Goal: Check status: Check status

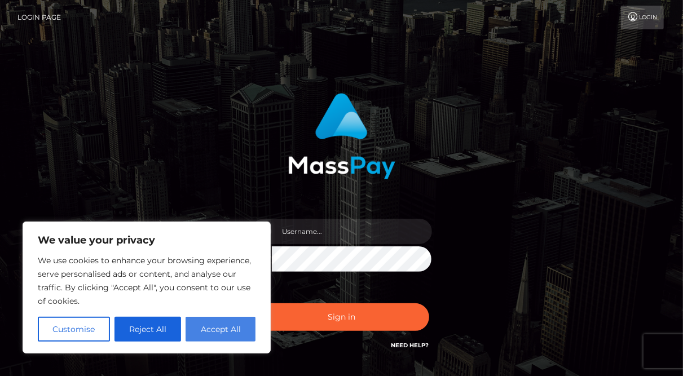
click at [215, 335] on button "Accept All" at bounding box center [221, 329] width 70 height 25
checkbox input "true"
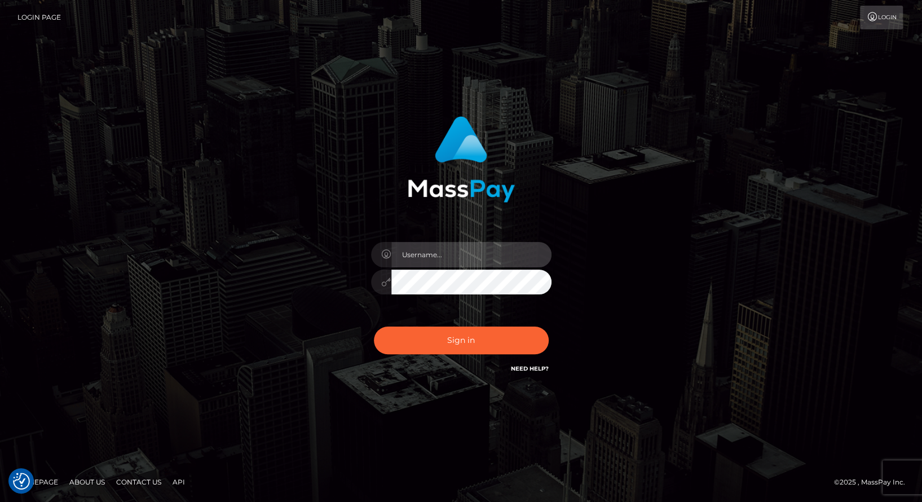
click at [448, 244] on input "text" at bounding box center [472, 254] width 160 height 25
paste input "balsaberisic"
type input "balsaberisic"
click at [374, 327] on button "Sign in" at bounding box center [461, 341] width 175 height 28
click at [458, 252] on input "text" at bounding box center [472, 254] width 160 height 25
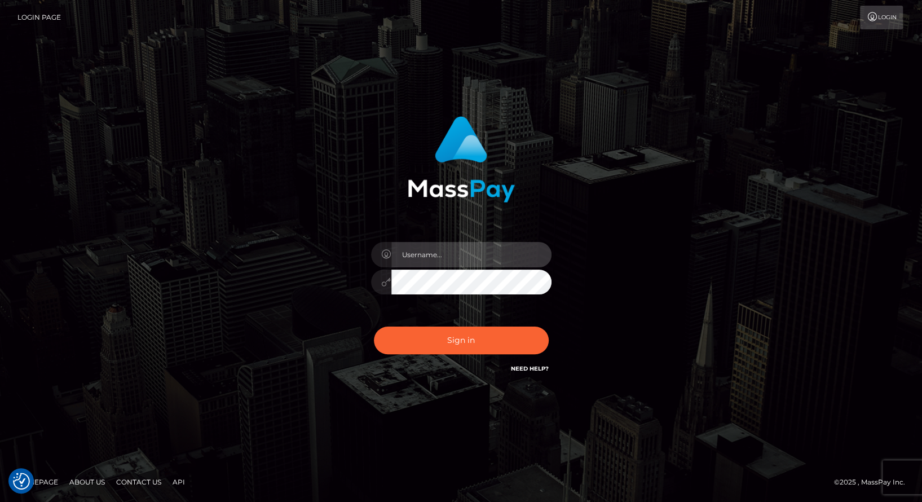
type input "balsaberisic"
click at [374, 327] on button "Sign in" at bounding box center [461, 341] width 175 height 28
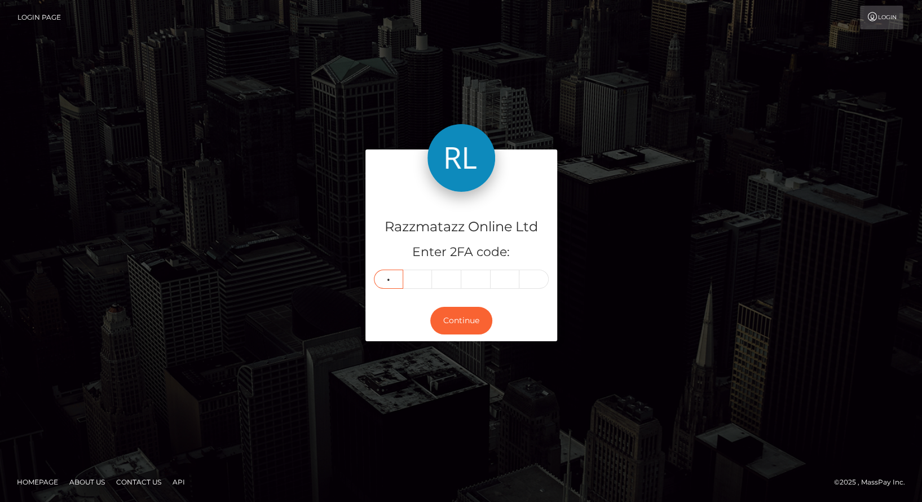
type input "4"
type input "3"
type input "1"
type input "4"
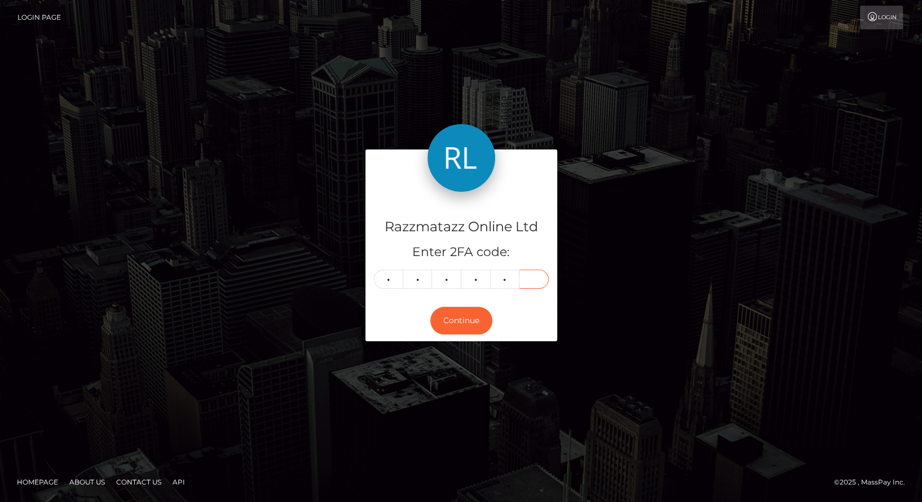
type input "2"
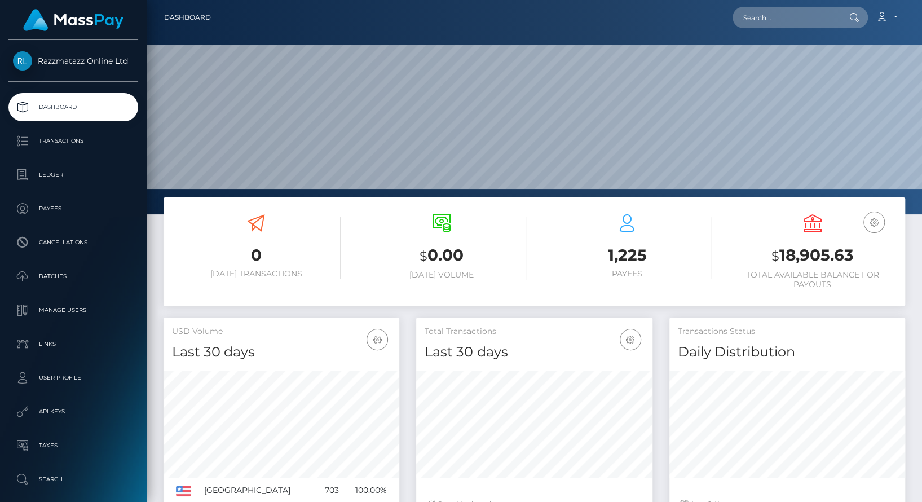
scroll to position [199, 235]
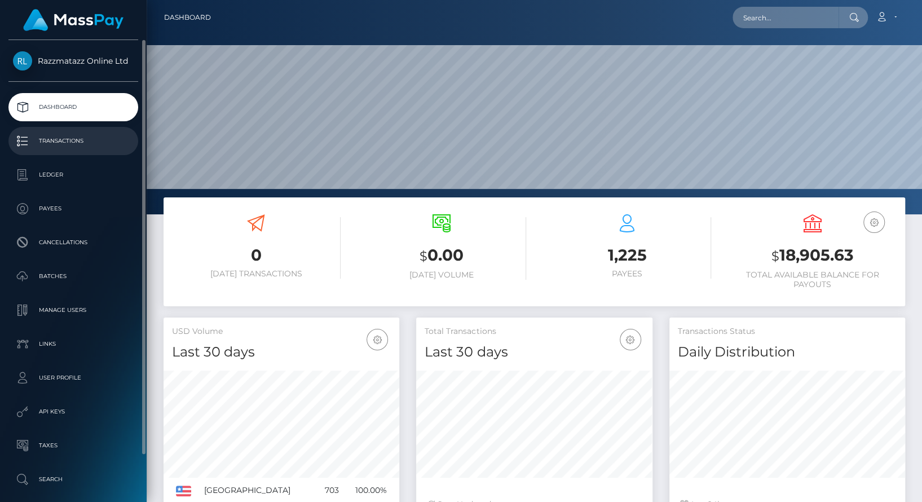
click at [65, 148] on p "Transactions" at bounding box center [73, 141] width 121 height 17
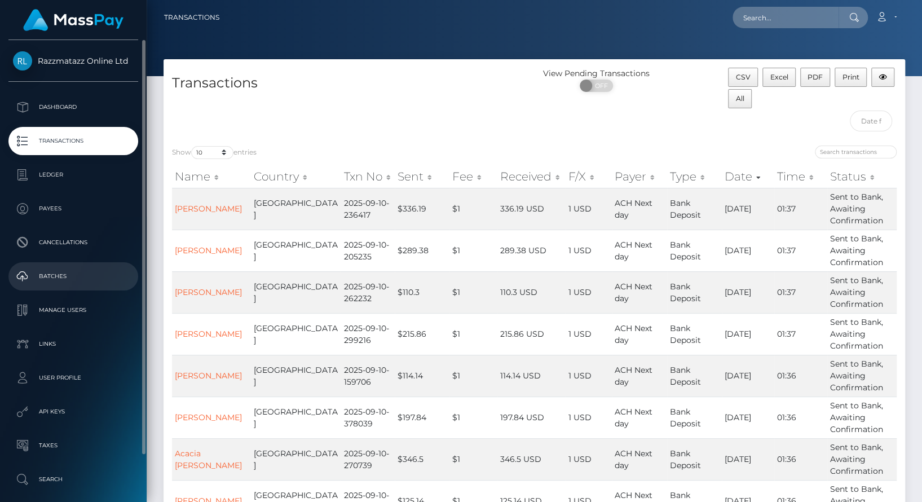
click at [75, 272] on p "Batches" at bounding box center [73, 276] width 121 height 17
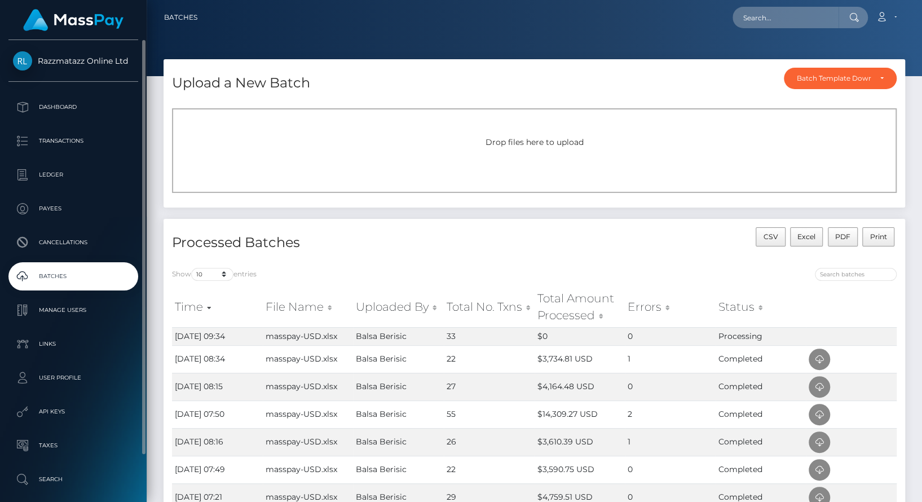
click at [118, 277] on p "Batches" at bounding box center [73, 276] width 121 height 17
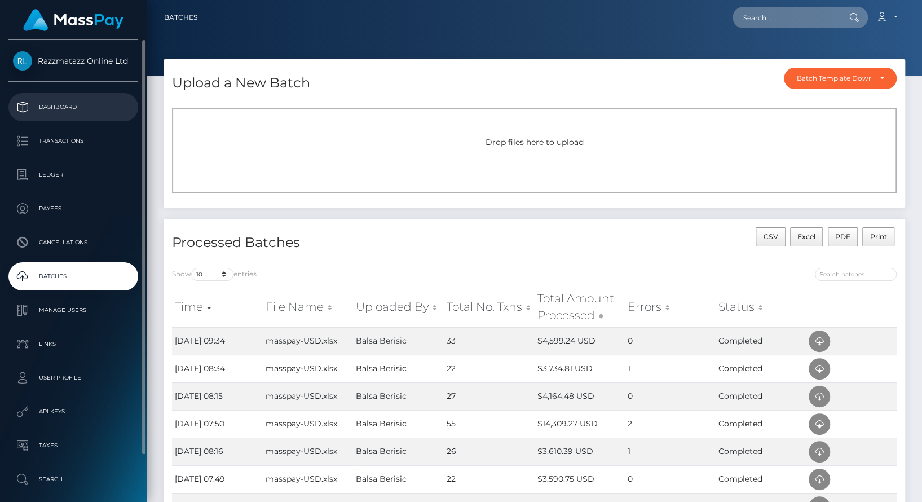
click at [89, 106] on p "Dashboard" at bounding box center [73, 107] width 121 height 17
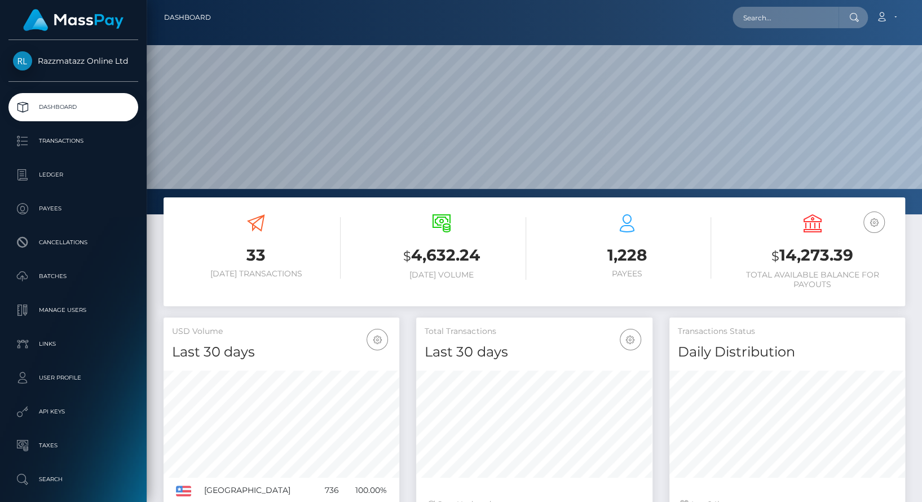
scroll to position [199, 235]
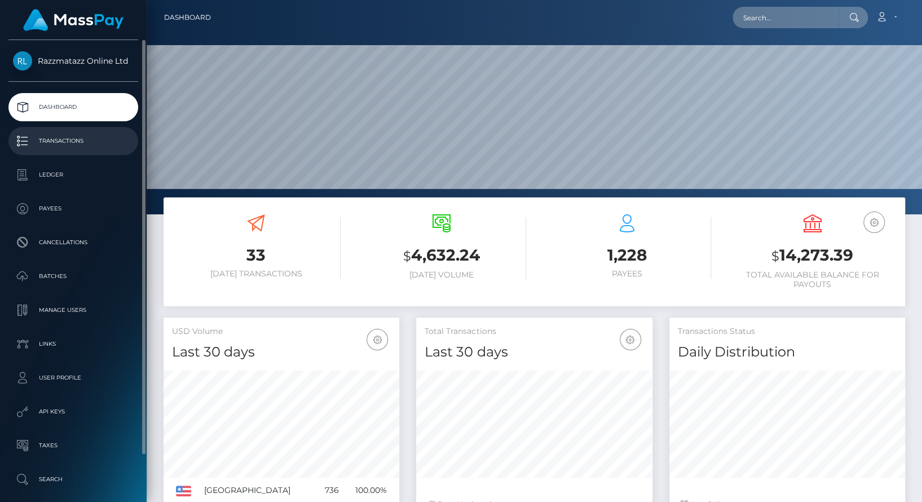
click at [79, 147] on p "Transactions" at bounding box center [73, 141] width 121 height 17
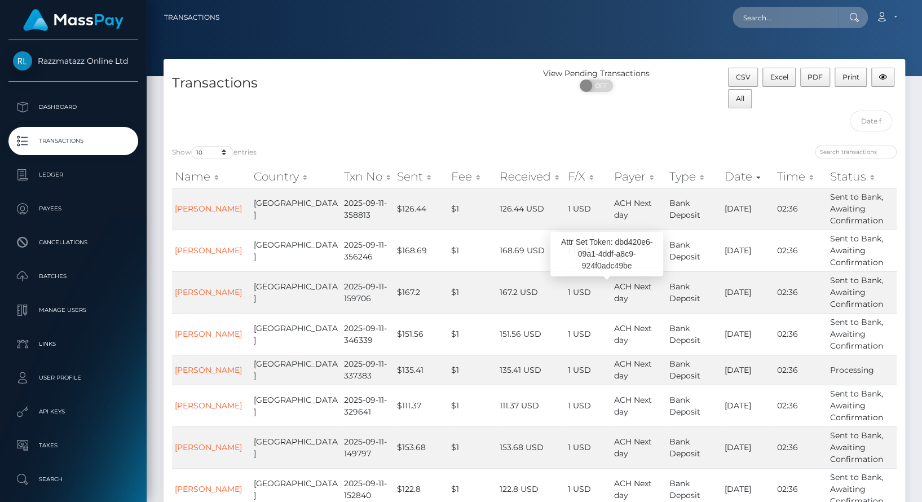
scroll to position [203, 0]
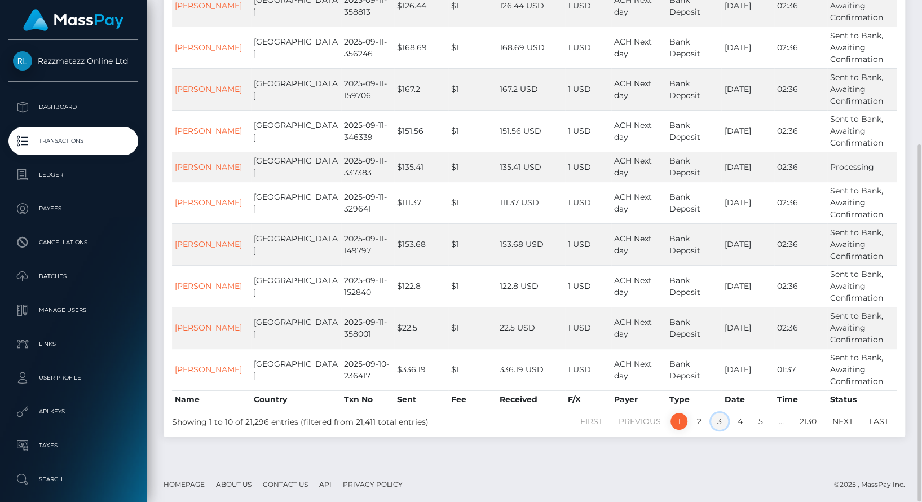
click at [727, 418] on link "3" at bounding box center [719, 421] width 17 height 17
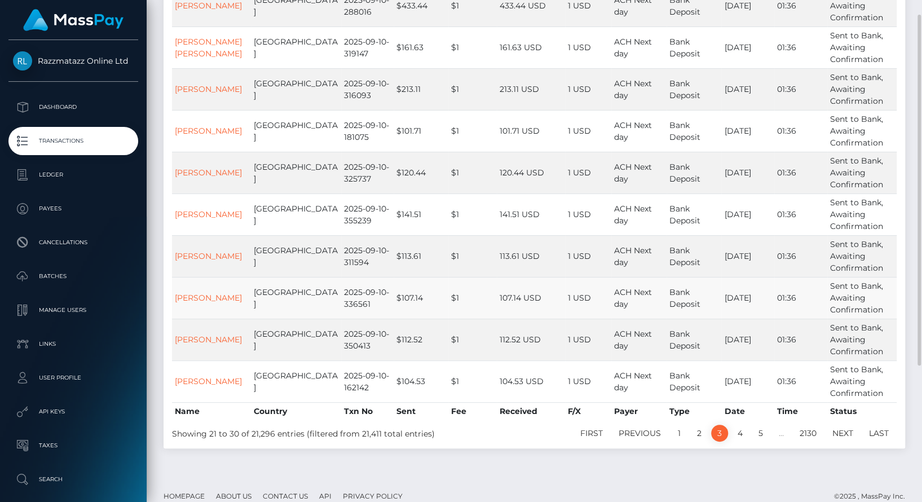
scroll to position [128, 0]
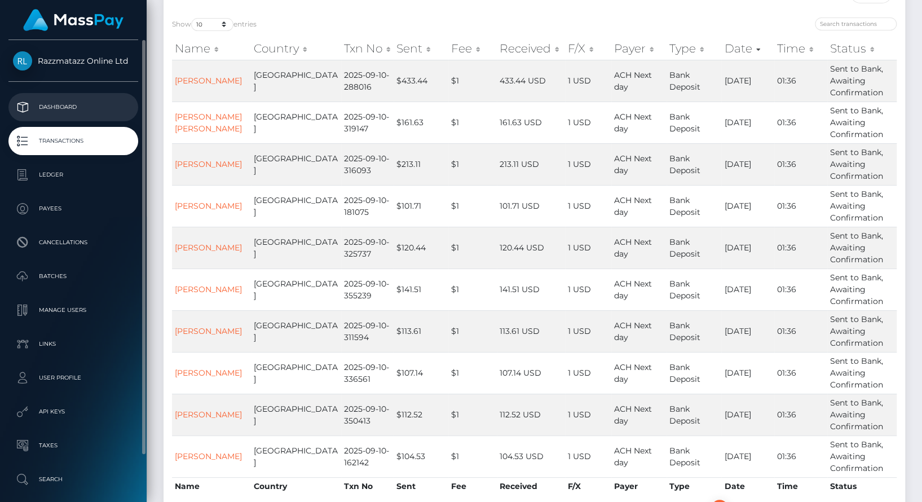
click at [80, 108] on p "Dashboard" at bounding box center [73, 107] width 121 height 17
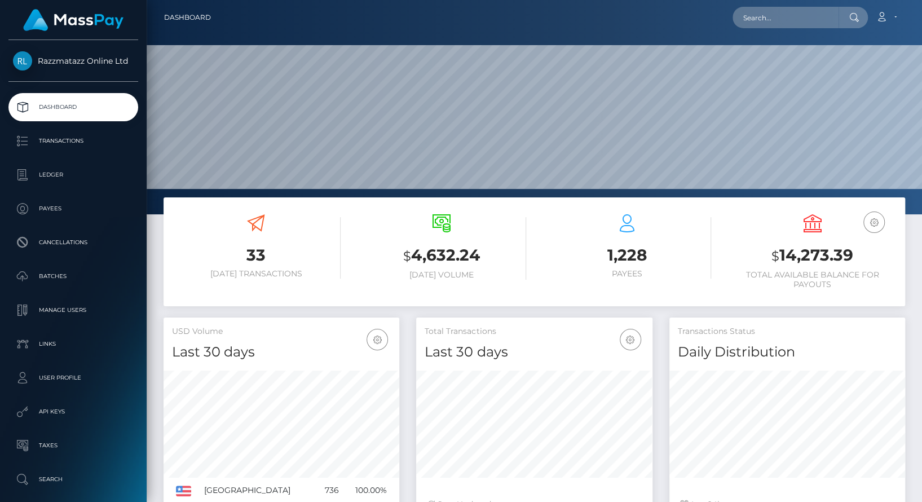
scroll to position [199, 235]
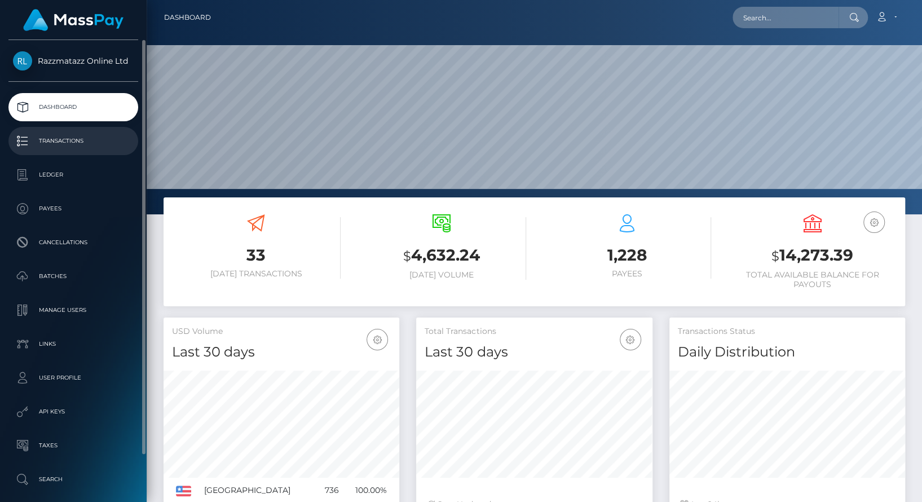
click at [99, 149] on p "Transactions" at bounding box center [73, 141] width 121 height 17
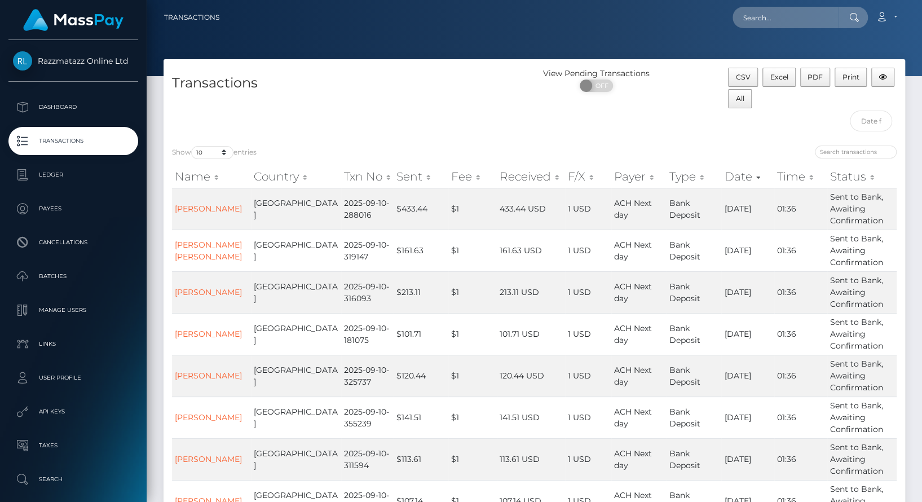
scroll to position [216, 0]
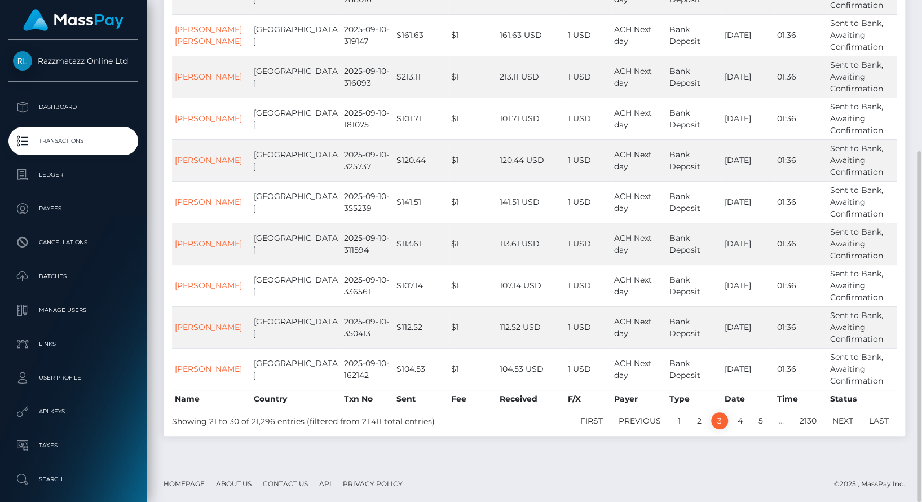
click at [713, 423] on link "3" at bounding box center [719, 420] width 17 height 17
click at [724, 418] on link "3" at bounding box center [719, 420] width 17 height 17
click at [695, 418] on link "2" at bounding box center [699, 420] width 17 height 17
click at [673, 423] on link "1" at bounding box center [679, 420] width 17 height 17
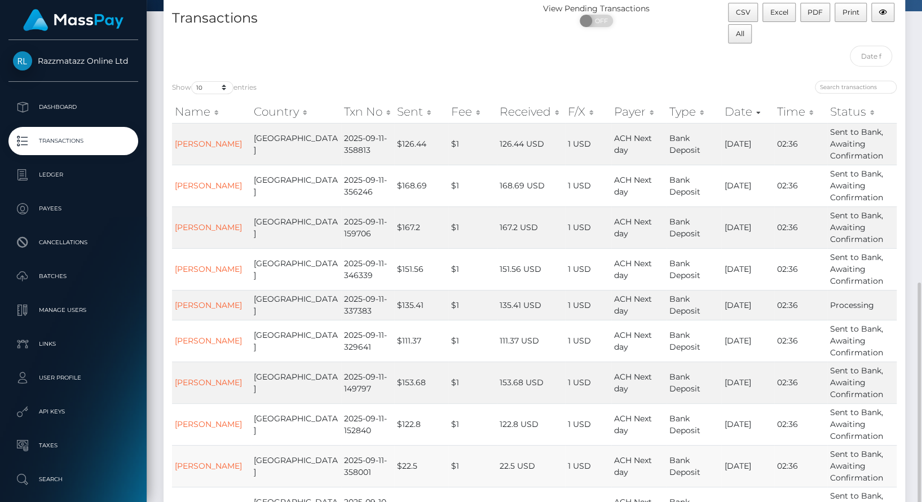
scroll to position [203, 0]
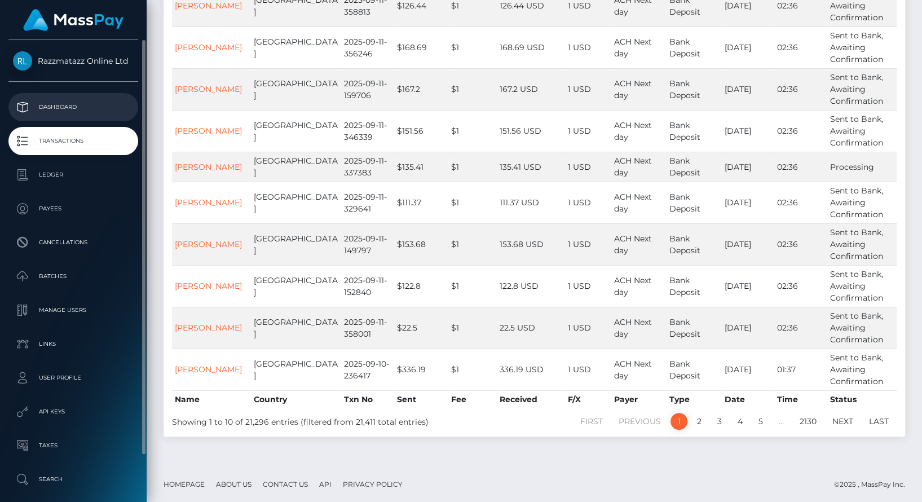
click at [65, 116] on link "Dashboard" at bounding box center [73, 107] width 130 height 28
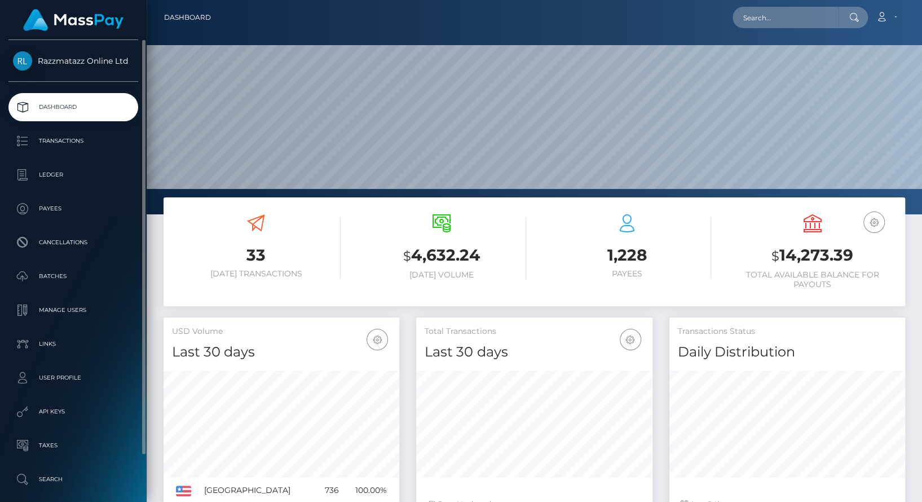
click at [49, 156] on ul "Dashboard Transactions Ledger Payees Cancellations Batches Links" at bounding box center [73, 293] width 147 height 401
click at [56, 149] on p "Transactions" at bounding box center [73, 141] width 121 height 17
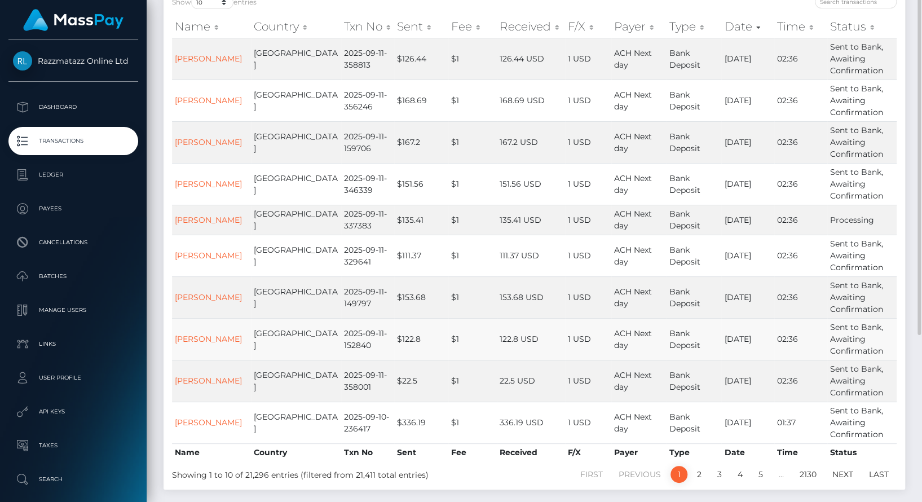
scroll to position [203, 0]
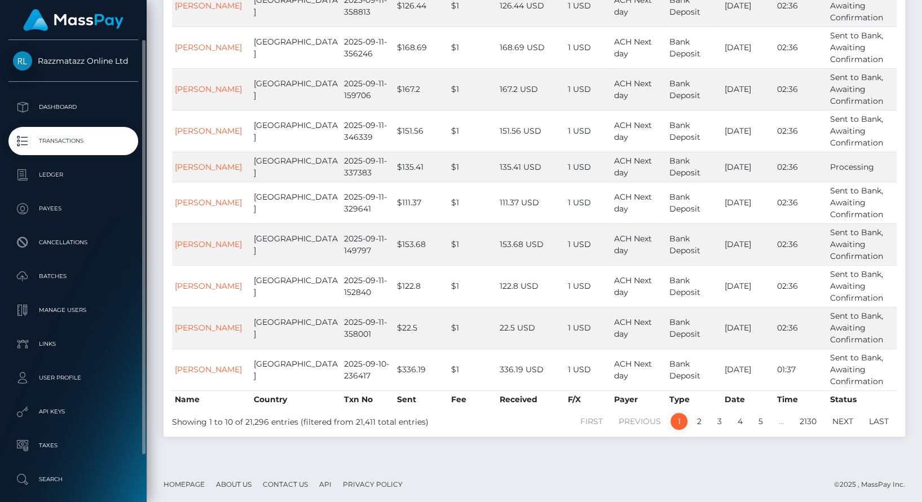
click at [88, 135] on p "Transactions" at bounding box center [73, 141] width 121 height 17
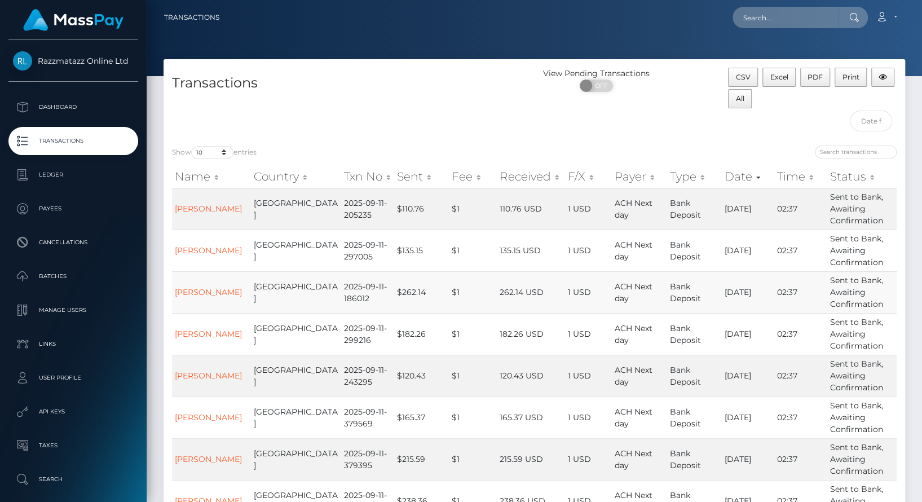
scroll to position [216, 0]
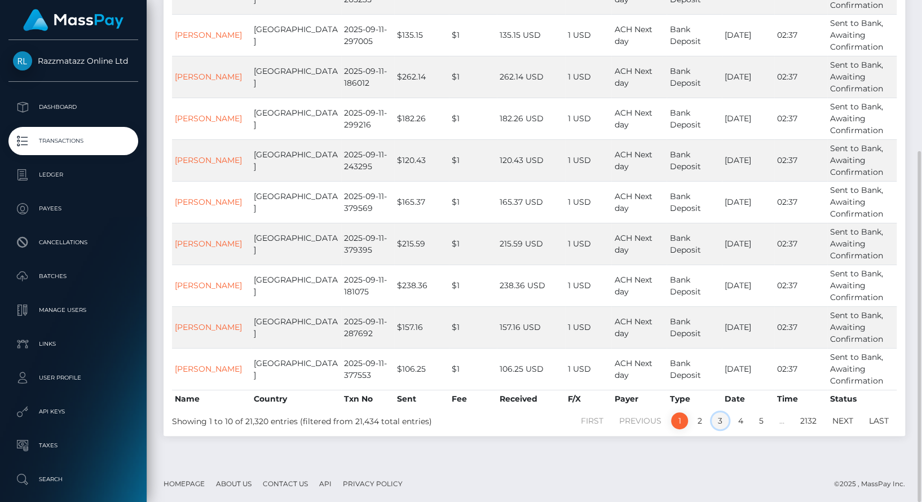
click at [728, 418] on link "3" at bounding box center [720, 420] width 17 height 17
click at [746, 421] on link "4" at bounding box center [740, 420] width 17 height 17
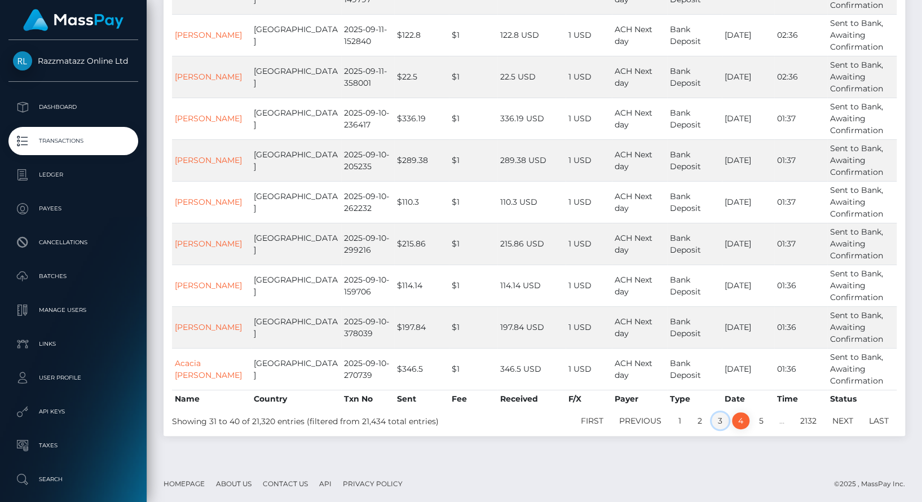
click at [716, 423] on link "3" at bounding box center [720, 420] width 17 height 17
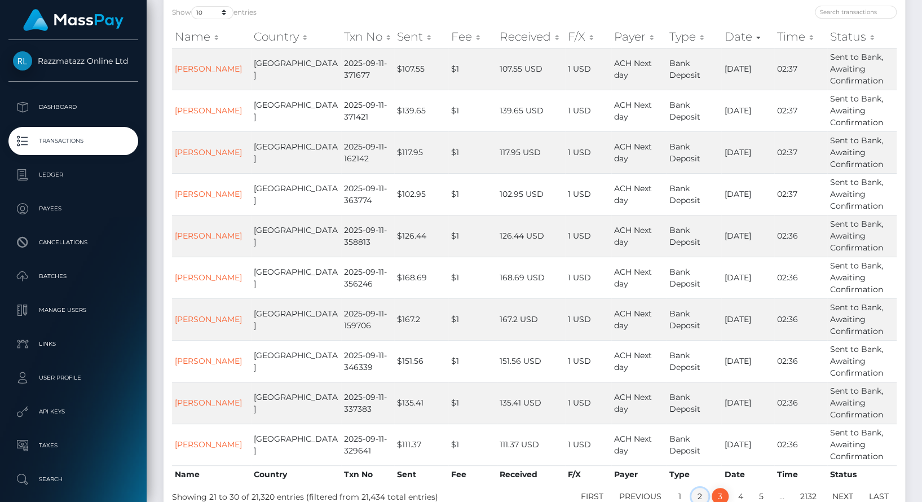
click at [694, 490] on link "2" at bounding box center [700, 496] width 17 height 17
click at [680, 490] on link "1" at bounding box center [679, 495] width 17 height 17
